Goal: Find specific page/section: Find specific page/section

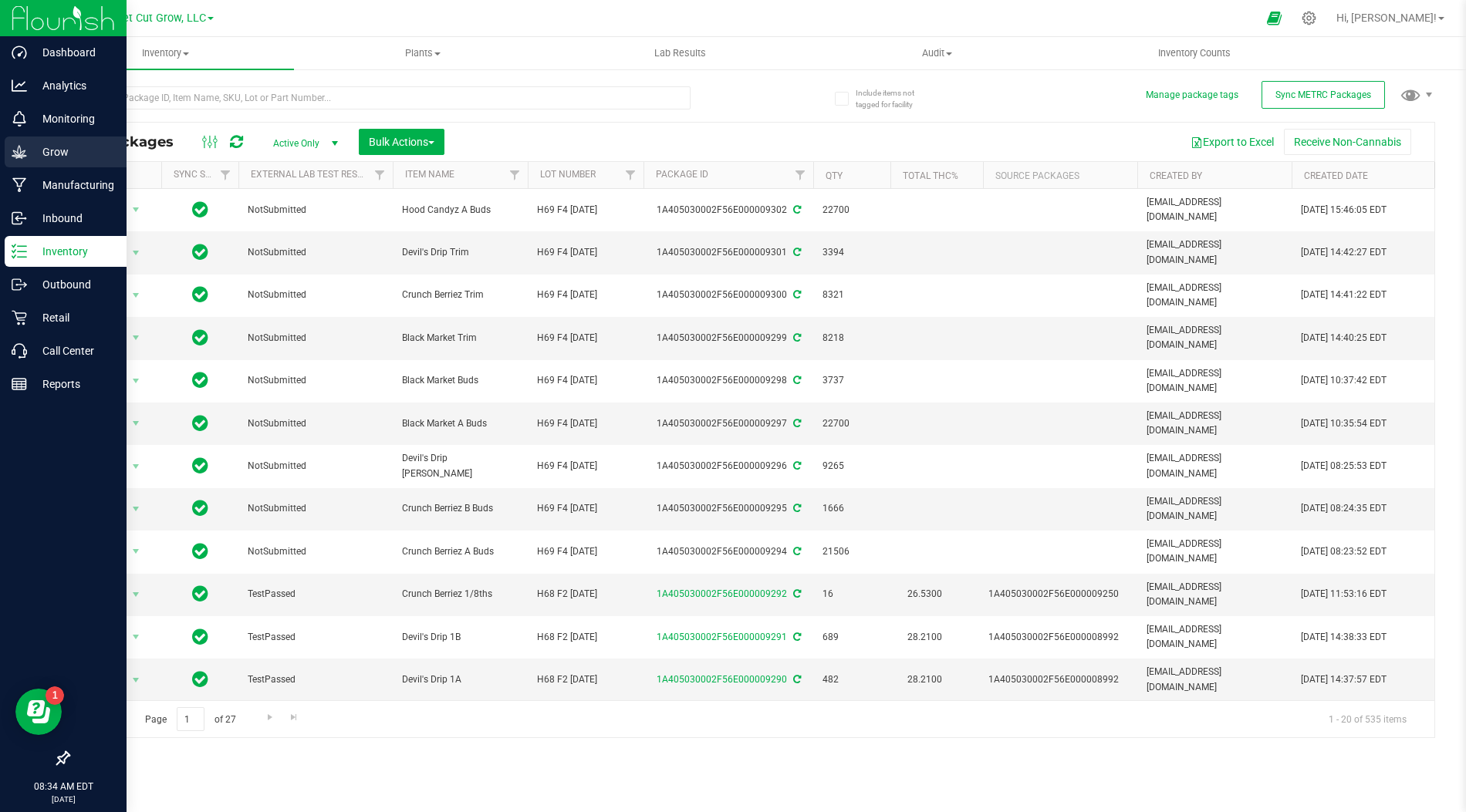
click at [37, 141] on div "Grow" at bounding box center [66, 151] width 122 height 30
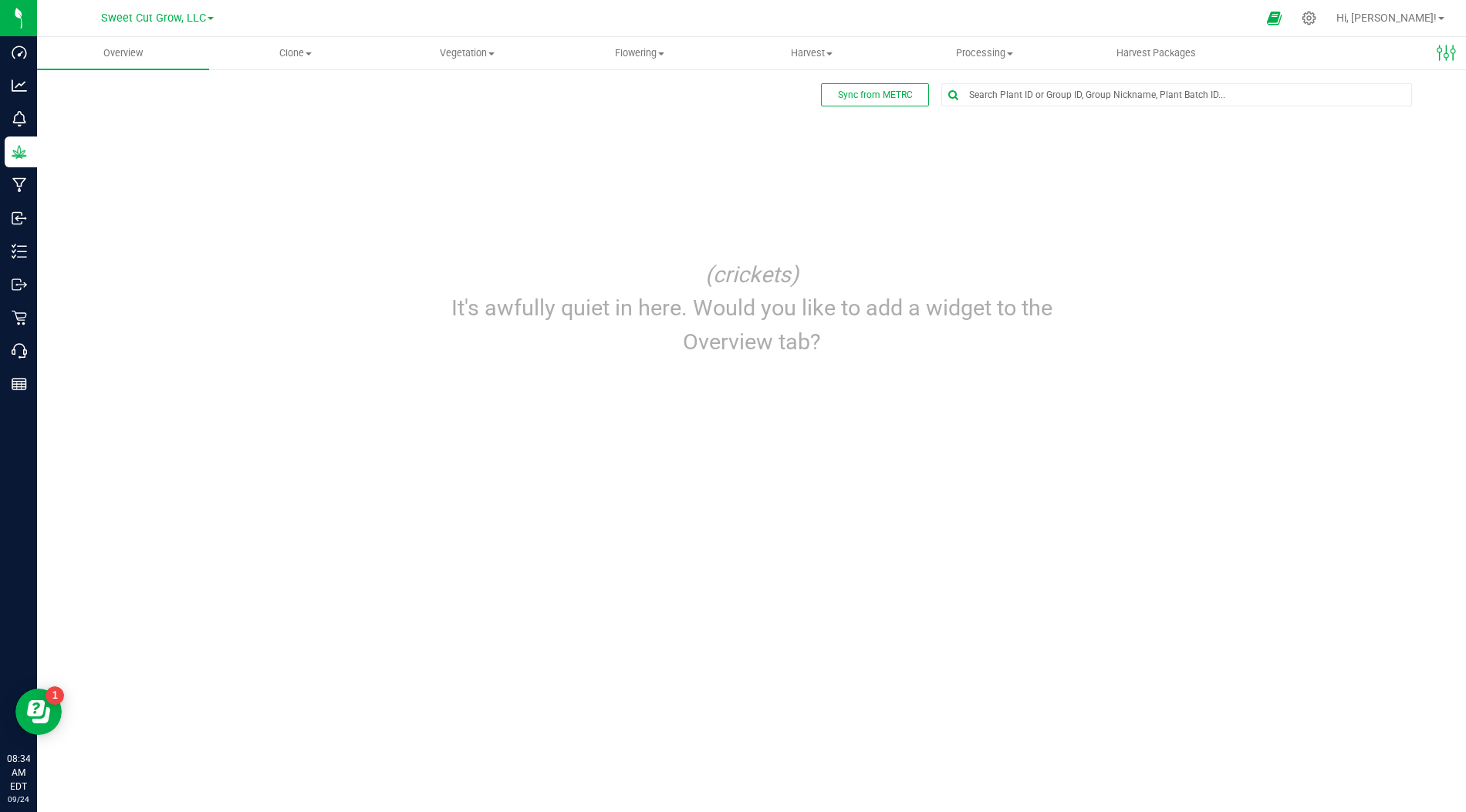
click at [618, 181] on div "Sync from METRC Edit dashboard (crickets) It's awfully quiet in here. Would you…" at bounding box center [751, 228] width 1367 height 289
click at [478, 55] on span "Vegetation" at bounding box center [466, 53] width 170 height 14
click at [431, 133] on span "Mother groups" at bounding box center [438, 130] width 115 height 13
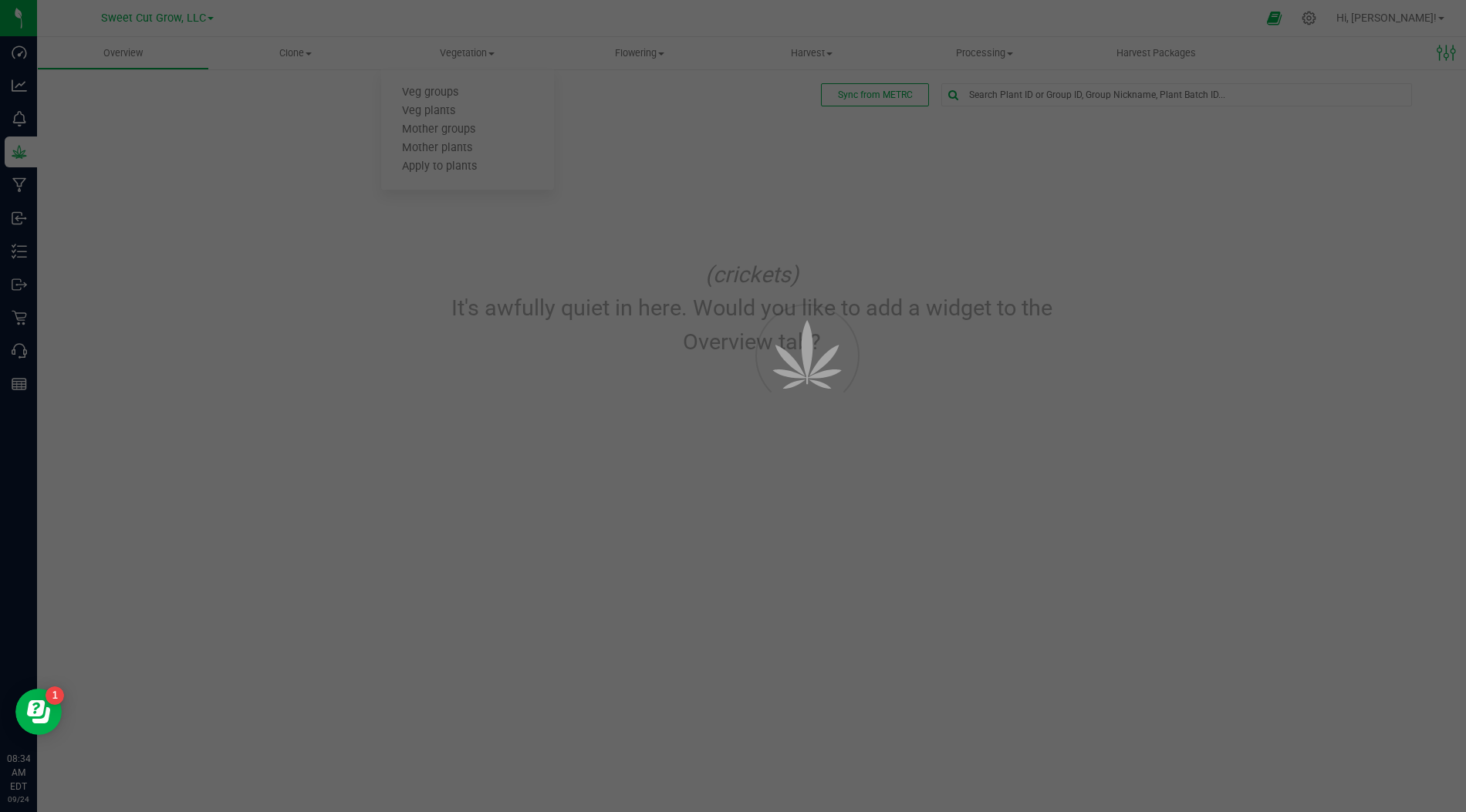
click at [459, 139] on div at bounding box center [733, 406] width 1466 height 812
click at [476, 54] on div at bounding box center [733, 406] width 1466 height 812
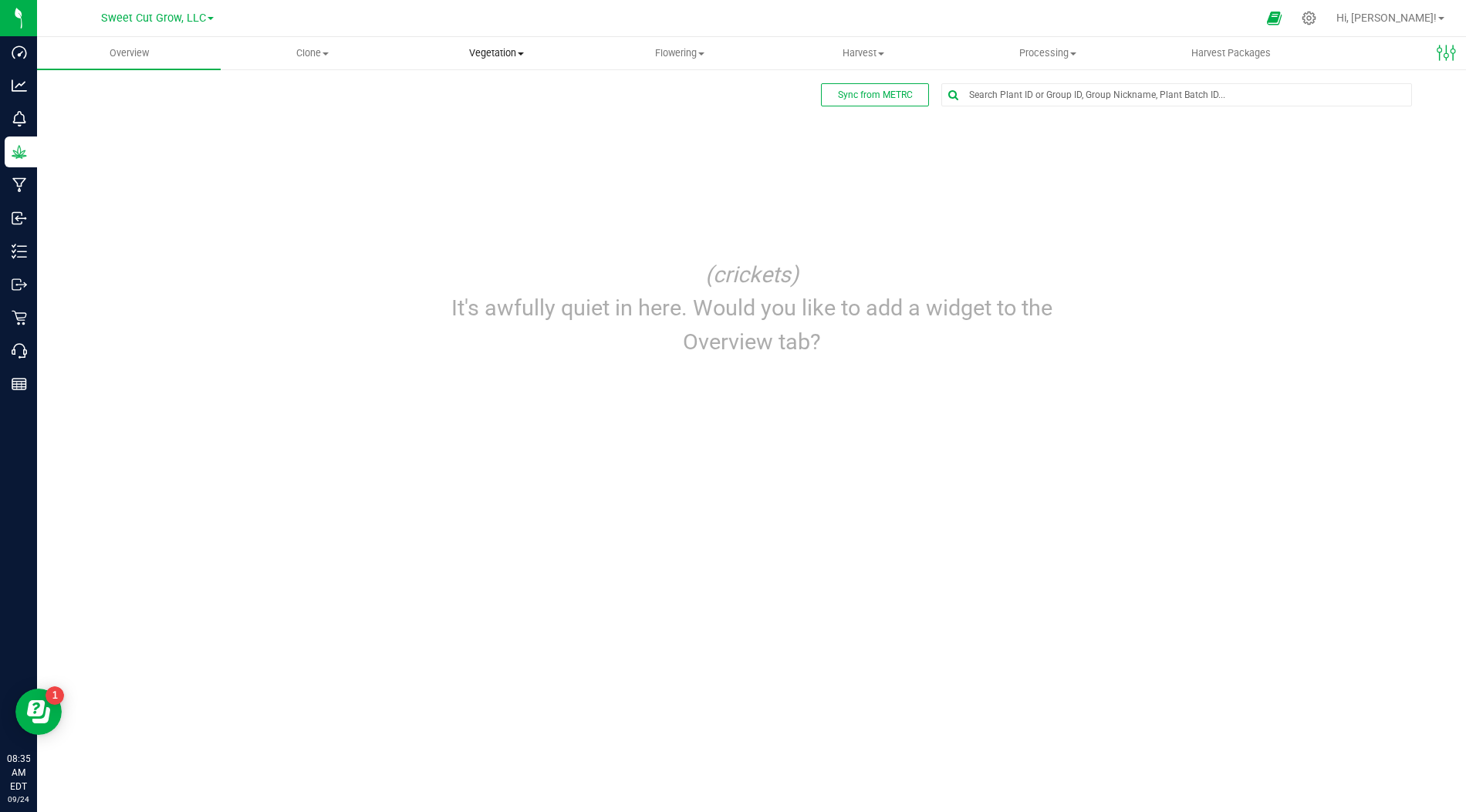
click at [478, 50] on span "Vegetation" at bounding box center [495, 53] width 182 height 14
click at [470, 131] on span "Mother groups" at bounding box center [462, 130] width 115 height 13
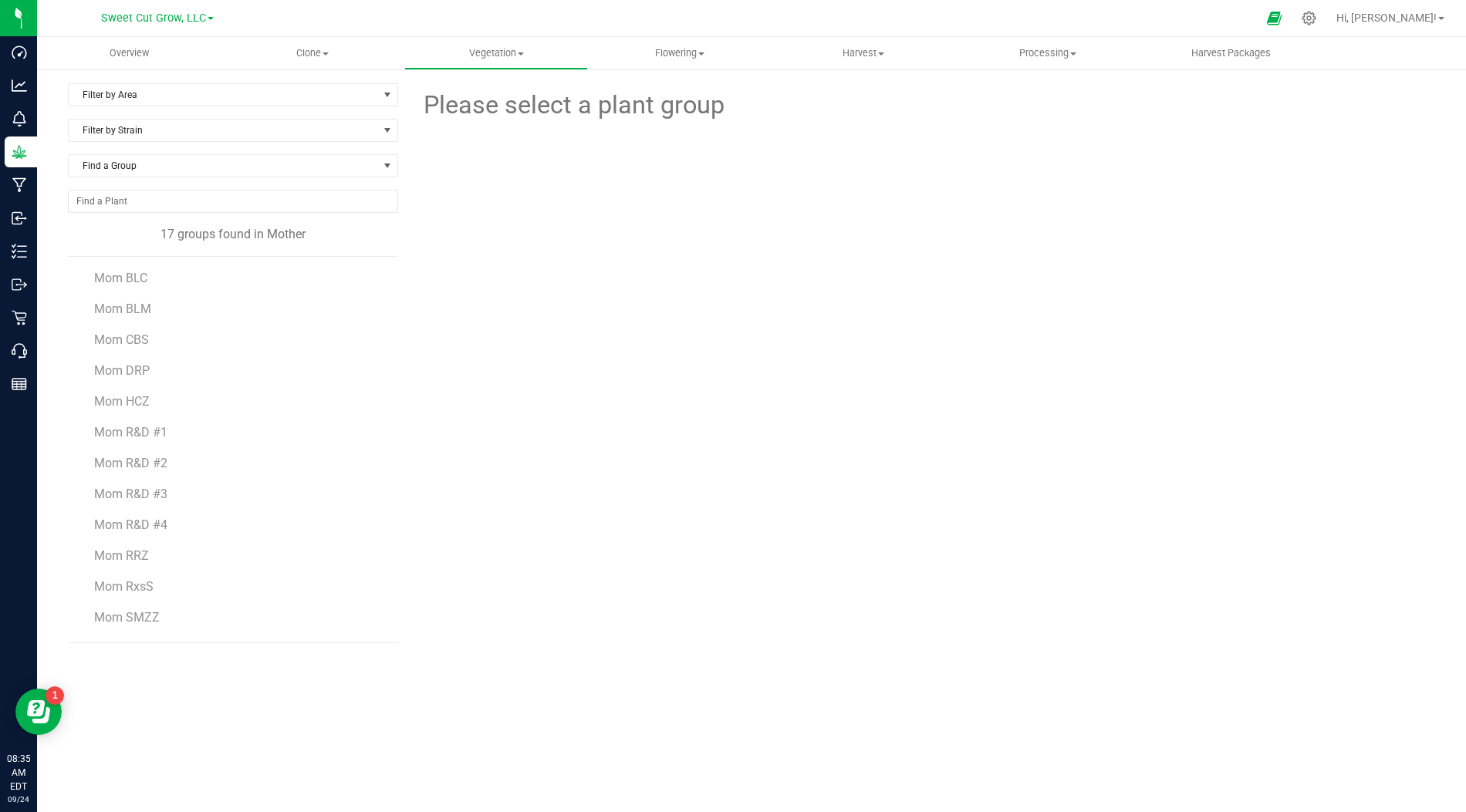
scroll to position [31, 0]
click at [120, 550] on span "Mom RxsS" at bounding box center [124, 554] width 59 height 14
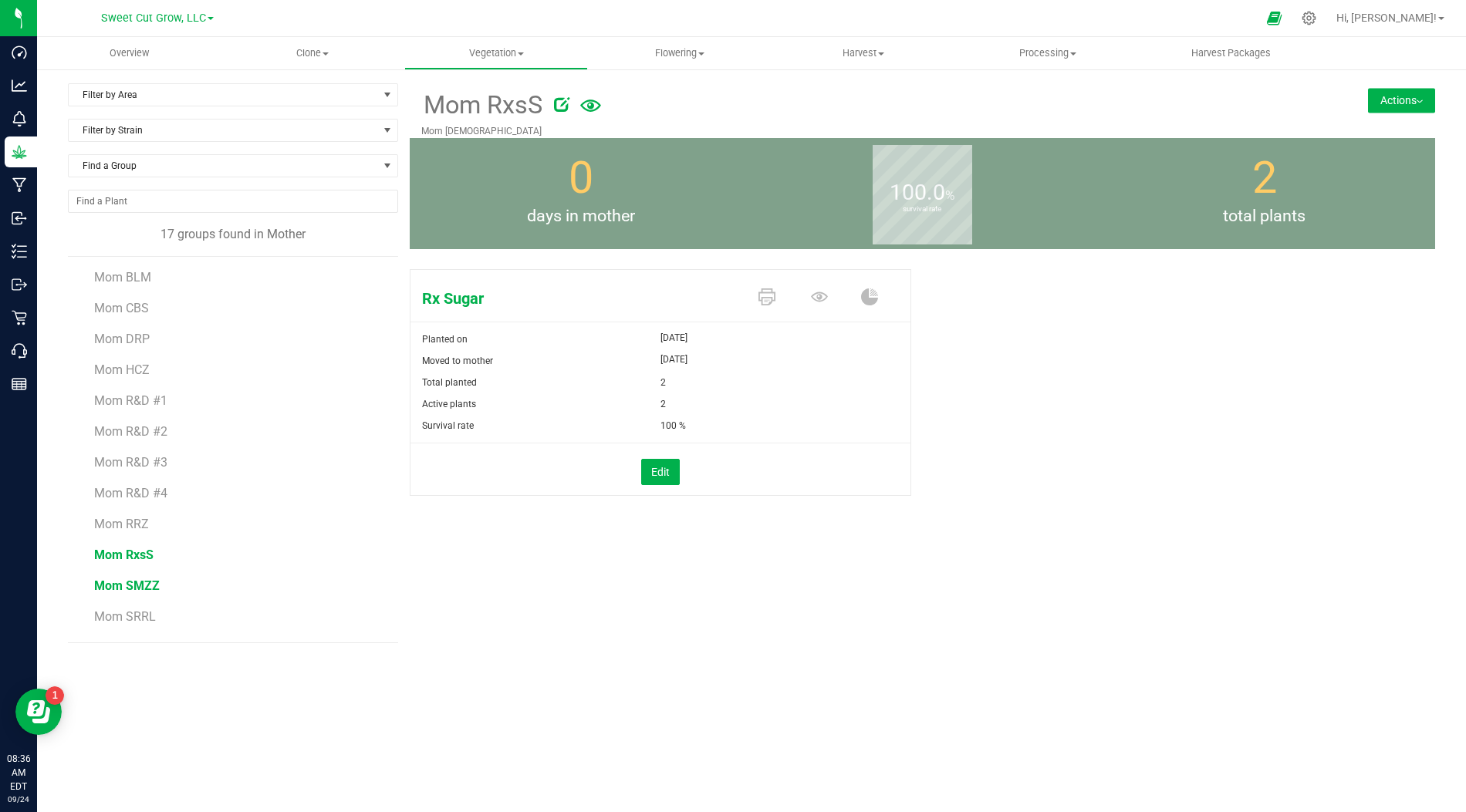
click at [115, 583] on span "Mom SMZZ" at bounding box center [127, 585] width 66 height 14
click at [131, 615] on span "Mom SRRL" at bounding box center [125, 616] width 62 height 14
click at [213, 504] on li "Mom R&D #4" at bounding box center [240, 519] width 292 height 30
